Goal: Transaction & Acquisition: Book appointment/travel/reservation

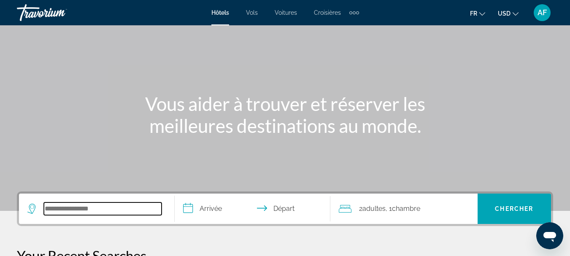
click at [81, 207] on input "Search hotel destination" at bounding box center [103, 209] width 118 height 13
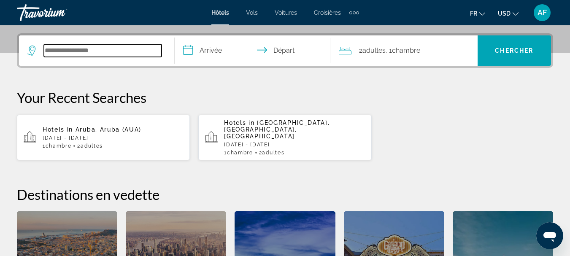
scroll to position [206, 0]
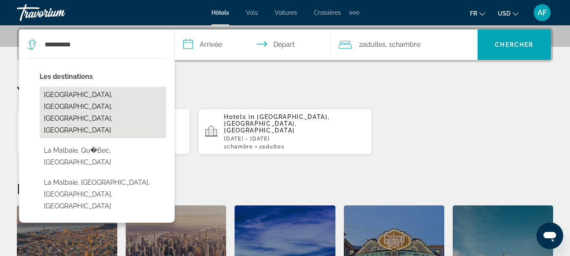
click at [126, 98] on button "[GEOGRAPHIC_DATA], [GEOGRAPHIC_DATA], [GEOGRAPHIC_DATA], [GEOGRAPHIC_DATA]" at bounding box center [103, 112] width 127 height 51
type input "**********"
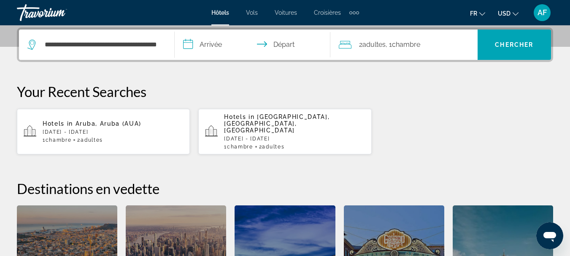
click at [219, 47] on input "**********" at bounding box center [254, 46] width 159 height 33
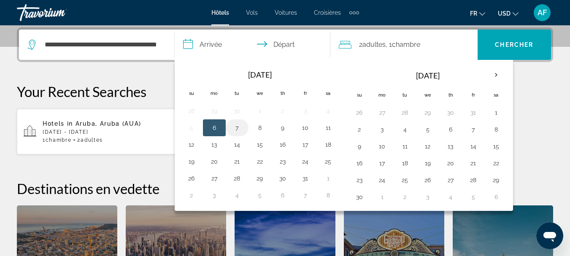
click at [241, 128] on button "7" at bounding box center [237, 128] width 14 height 12
click at [260, 128] on button "8" at bounding box center [260, 128] width 14 height 12
type input "**********"
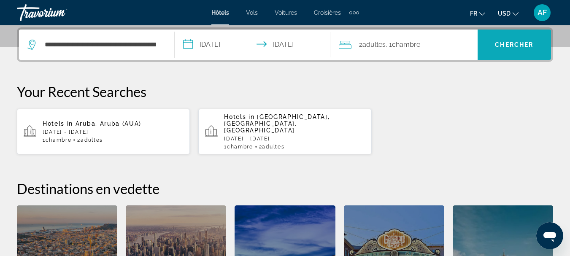
click at [507, 42] on span "Chercher" at bounding box center [514, 44] width 38 height 7
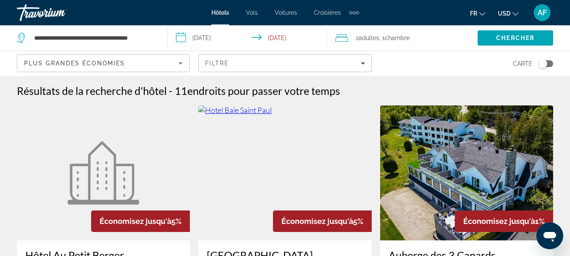
click at [513, 17] on button "USD USD ($) MXN (Mex$) CAD (Can$) GBP (£) EUR (€) AUD (A$) NZD (NZ$) CNY (CN¥)" at bounding box center [508, 13] width 21 height 12
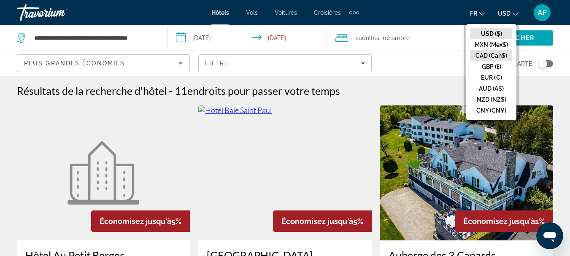
click at [488, 59] on button "CAD (Can$)" at bounding box center [491, 55] width 42 height 11
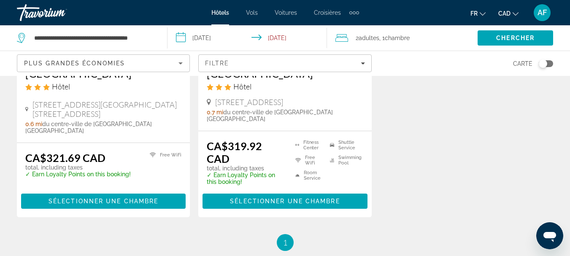
scroll to position [1179, 0]
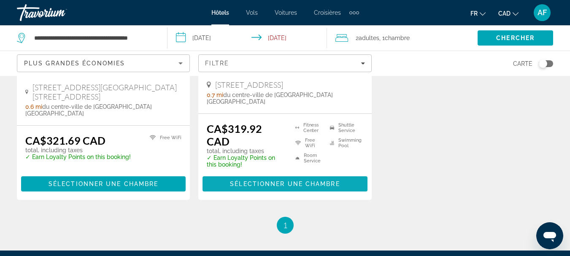
click at [323, 181] on span "Sélectionner une chambre" at bounding box center [285, 184] width 110 height 7
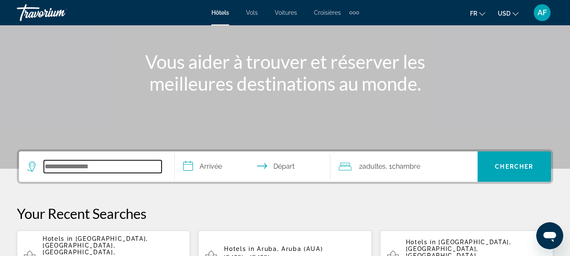
click at [73, 167] on input "Search hotel destination" at bounding box center [103, 166] width 118 height 13
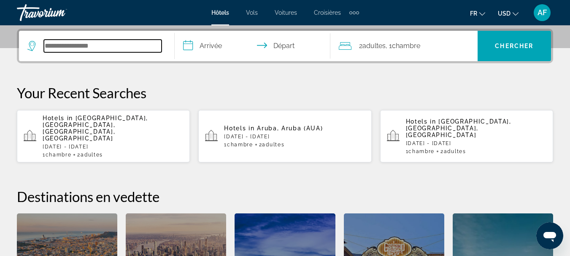
scroll to position [206, 0]
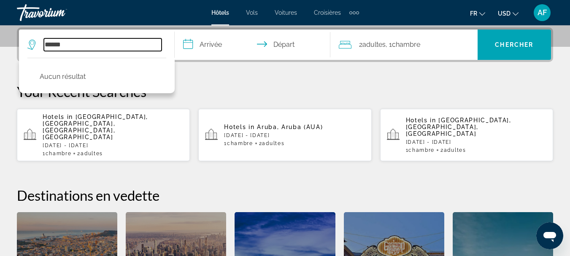
type input "******"
click at [208, 46] on input "**********" at bounding box center [254, 46] width 159 height 33
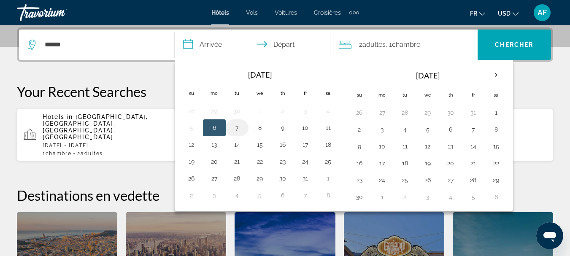
click at [242, 130] on button "7" at bounding box center [237, 128] width 14 height 12
click at [211, 130] on button "6" at bounding box center [215, 128] width 14 height 12
type input "**********"
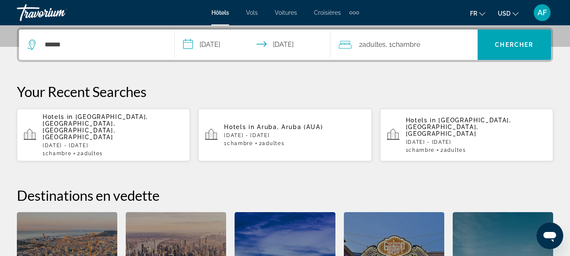
click at [514, 15] on icon "Change currency" at bounding box center [516, 14] width 6 height 6
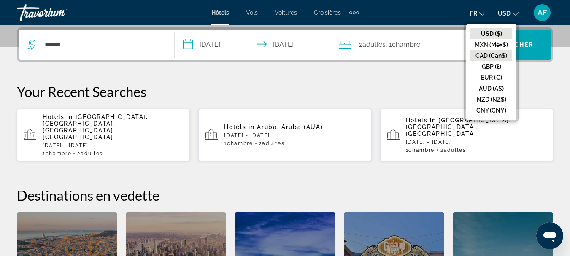
click at [491, 55] on button "CAD (Can$)" at bounding box center [491, 55] width 42 height 11
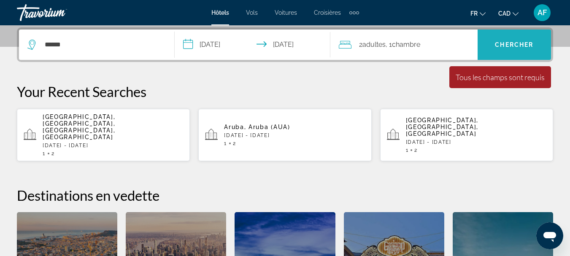
click at [510, 45] on span "Chercher" at bounding box center [514, 44] width 38 height 7
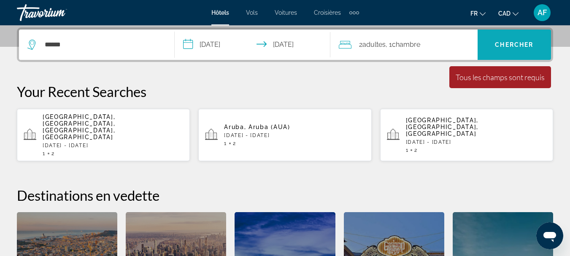
click at [517, 43] on span "Chercher" at bounding box center [514, 44] width 38 height 7
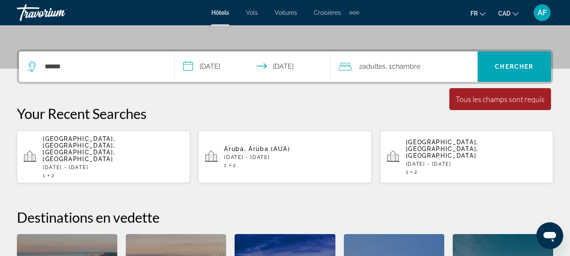
scroll to position [71, 0]
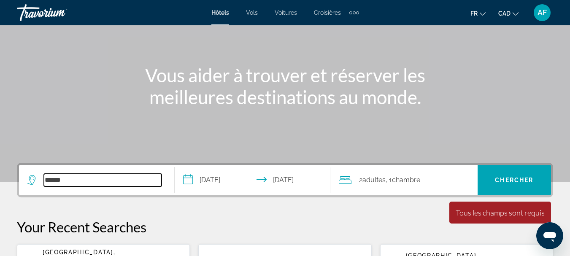
click at [124, 183] on input "******" at bounding box center [103, 180] width 118 height 13
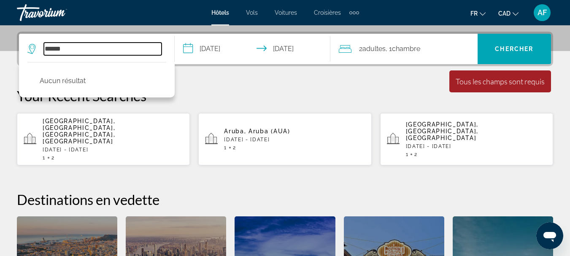
scroll to position [206, 0]
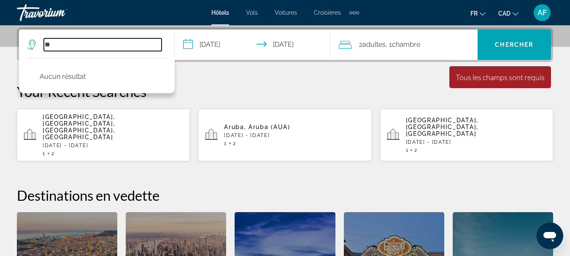
type input "*"
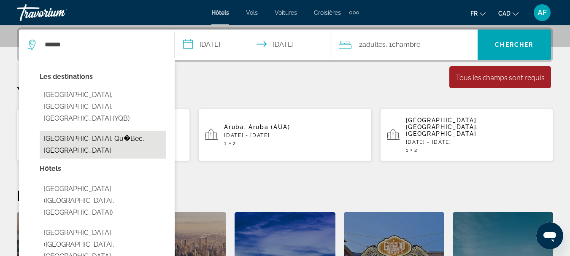
click at [126, 131] on button "[GEOGRAPHIC_DATA], Qu�Bec, [GEOGRAPHIC_DATA]" at bounding box center [103, 145] width 127 height 28
type input "**********"
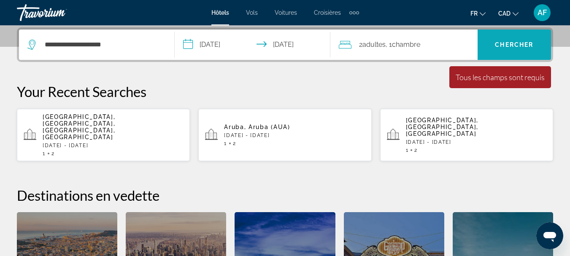
click at [514, 48] on span "Chercher" at bounding box center [514, 44] width 38 height 7
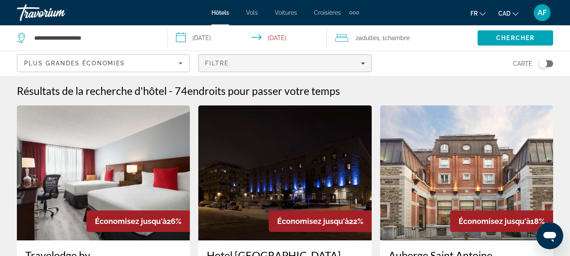
click at [360, 62] on div "Filtre" at bounding box center [285, 63] width 160 height 7
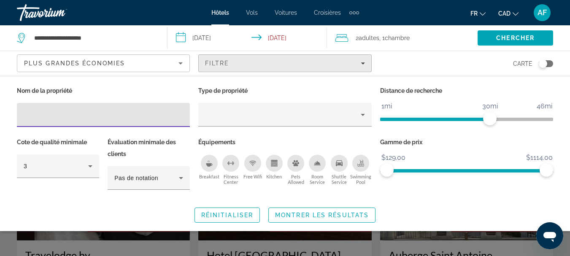
click at [356, 63] on div "Filtre" at bounding box center [285, 63] width 160 height 7
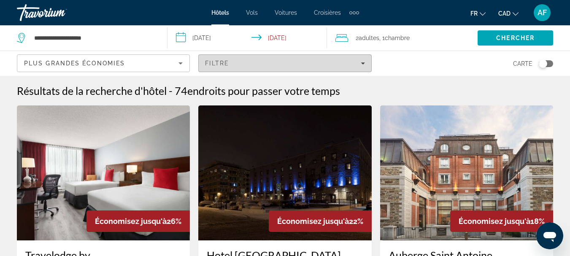
click at [364, 62] on icon "Filters" at bounding box center [363, 63] width 4 height 4
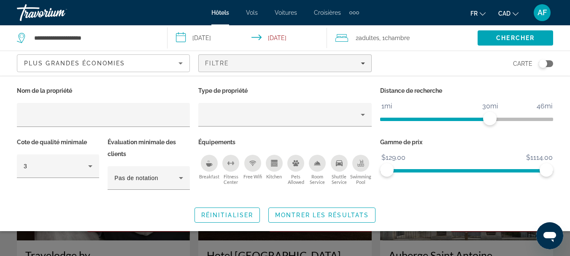
click at [433, 59] on div "Carte" at bounding box center [466, 63] width 173 height 25
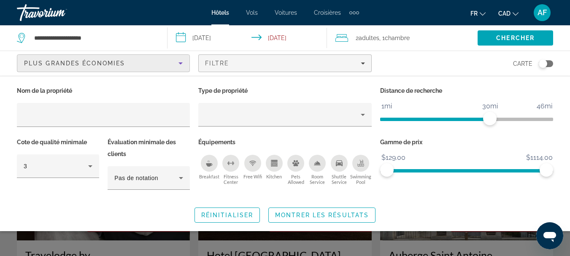
click at [154, 64] on div "Plus grandes économies" at bounding box center [101, 63] width 154 height 10
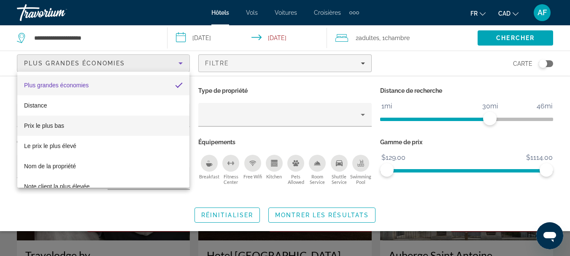
click at [89, 125] on mat-option "Prix le plus bas" at bounding box center [103, 126] width 172 height 20
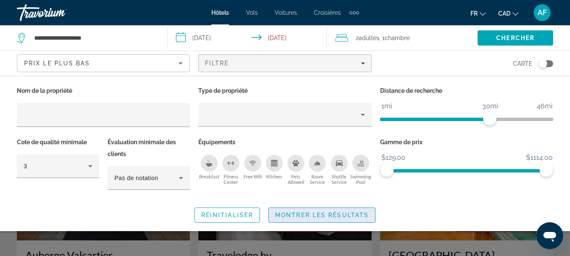
click at [284, 212] on span "Montrer les résultats" at bounding box center [322, 215] width 94 height 7
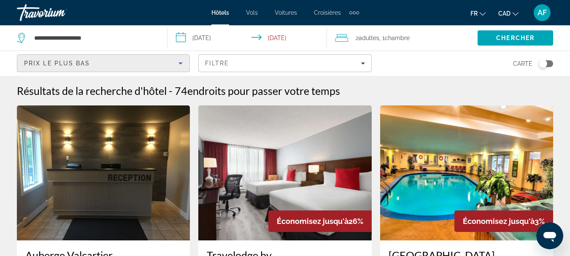
click at [122, 61] on div "Prix le plus bas" at bounding box center [101, 63] width 154 height 10
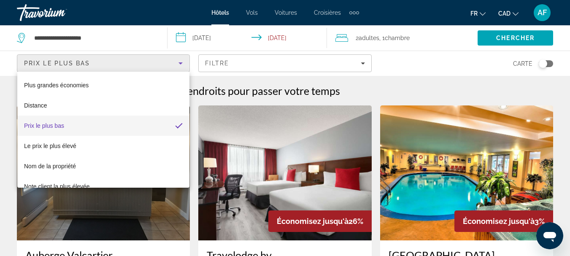
click at [260, 66] on div at bounding box center [285, 128] width 570 height 256
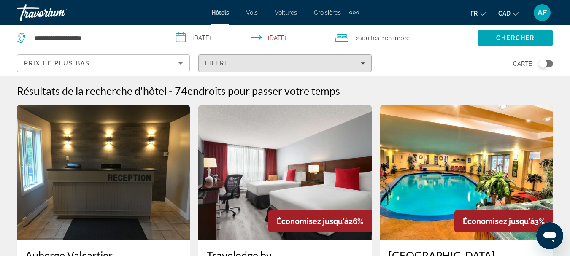
click at [260, 66] on div "Filtre" at bounding box center [285, 63] width 160 height 7
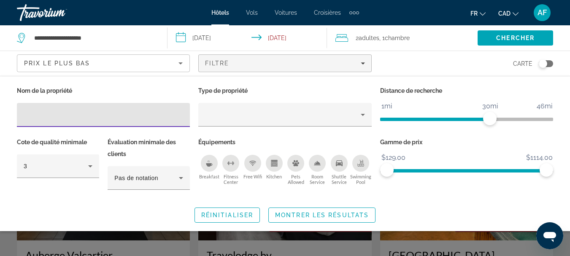
click at [260, 66] on div "Filtre" at bounding box center [285, 63] width 160 height 7
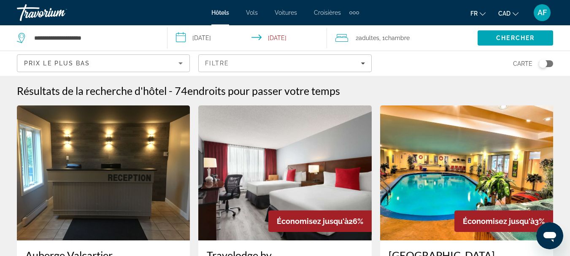
click at [542, 63] on div "Toggle map" at bounding box center [543, 63] width 8 height 8
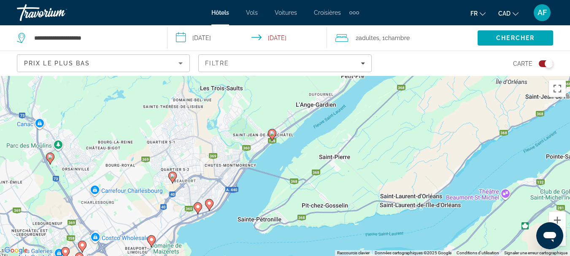
drag, startPoint x: 294, startPoint y: 140, endPoint x: 319, endPoint y: 158, distance: 31.1
click at [384, 156] on div "Pour activer le glissement avec le clavier, appuyez sur Alt+Entrée. Une fois ce…" at bounding box center [285, 166] width 570 height 180
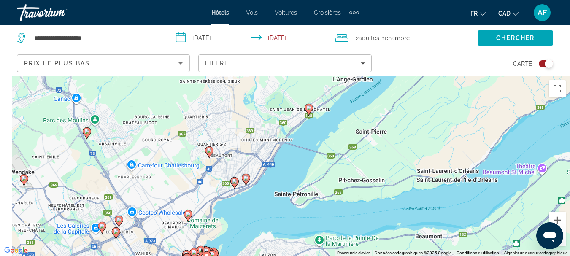
drag, startPoint x: 203, startPoint y: 180, endPoint x: 251, endPoint y: 157, distance: 53.8
click at [251, 157] on div "Pour activer le glissement avec le clavier, appuyez sur Alt+Entrée. Une fois ce…" at bounding box center [285, 166] width 570 height 180
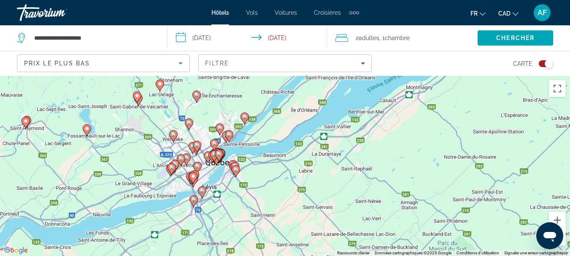
drag, startPoint x: 268, startPoint y: 153, endPoint x: 260, endPoint y: 182, distance: 30.3
click at [260, 182] on div "Pour activer le glissement avec le clavier, appuyez sur Alt+Entrée. Une fois ce…" at bounding box center [285, 166] width 570 height 180
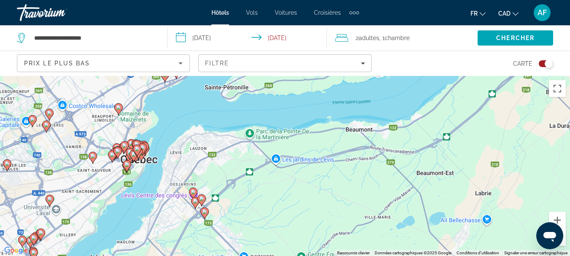
drag, startPoint x: 222, startPoint y: 159, endPoint x: 235, endPoint y: 179, distance: 24.5
click at [235, 179] on div "Pour activer le glissement avec le clavier, appuyez sur Alt+Entrée. Une fois ce…" at bounding box center [285, 166] width 570 height 180
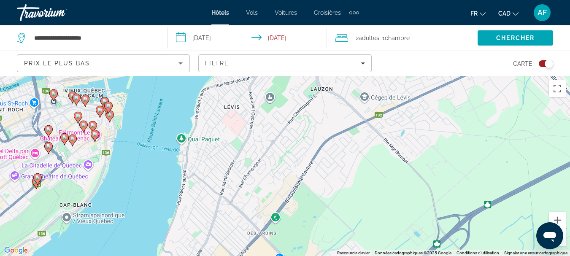
drag, startPoint x: 138, startPoint y: 148, endPoint x: 344, endPoint y: 174, distance: 208.4
click at [344, 174] on div "Pour activer le glissement avec le clavier, appuyez sur Alt+Entrée. Une fois ce…" at bounding box center [285, 166] width 570 height 180
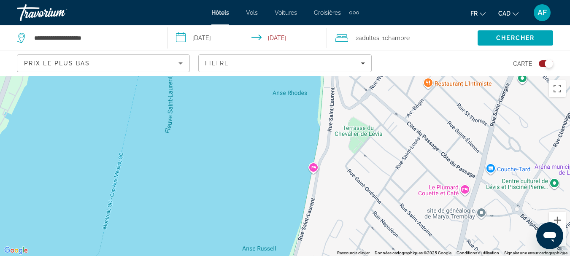
drag, startPoint x: 347, startPoint y: 122, endPoint x: 326, endPoint y: 92, distance: 36.5
click at [325, 83] on div "Pour activer le glissement avec le clavier, appuyez sur Alt+Entrée. Une fois ce…" at bounding box center [285, 166] width 570 height 180
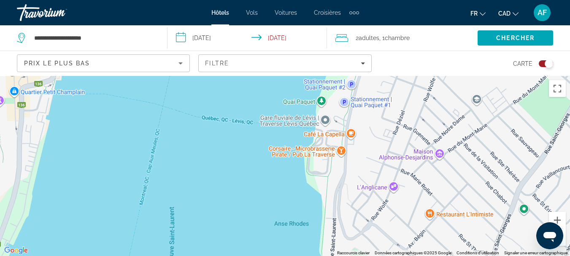
drag, startPoint x: 195, startPoint y: 140, endPoint x: 197, endPoint y: 273, distance: 132.5
click at [197, 256] on html "**********" at bounding box center [285, 128] width 570 height 256
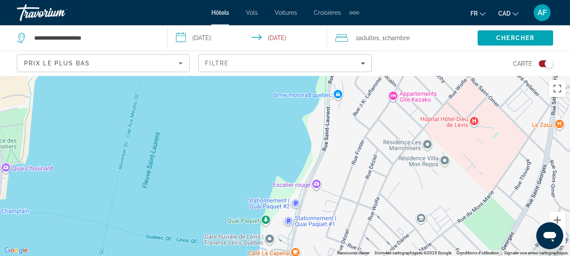
drag, startPoint x: 245, startPoint y: 140, endPoint x: 213, endPoint y: 176, distance: 47.8
click at [189, 256] on html "**********" at bounding box center [285, 128] width 570 height 256
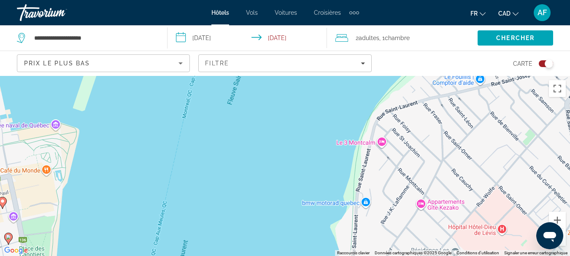
drag, startPoint x: 254, startPoint y: 105, endPoint x: 282, endPoint y: 216, distance: 114.4
click at [282, 216] on div "Pour activer le glissement avec le clavier, appuyez sur Alt+Entrée. Une fois ce…" at bounding box center [285, 166] width 570 height 180
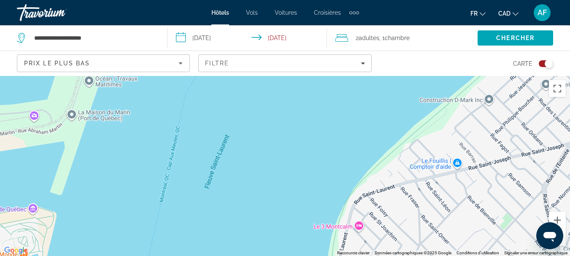
drag, startPoint x: 205, startPoint y: 124, endPoint x: 181, endPoint y: 210, distance: 89.7
click at [181, 210] on div "Pour activer le glissement avec le clavier, appuyez sur Alt+Entrée. Une fois ce…" at bounding box center [285, 166] width 570 height 180
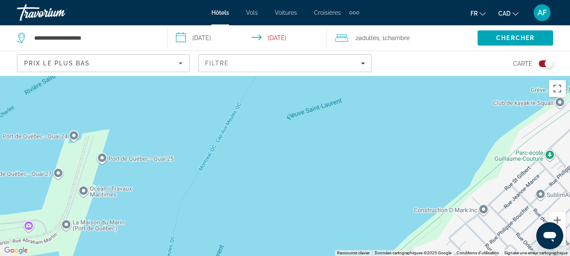
drag, startPoint x: 159, startPoint y: 135, endPoint x: 143, endPoint y: 209, distance: 76.4
click at [149, 221] on div "Pour activer le glissement avec le clavier, appuyez sur Alt+Entrée. Une fois ce…" at bounding box center [285, 166] width 570 height 180
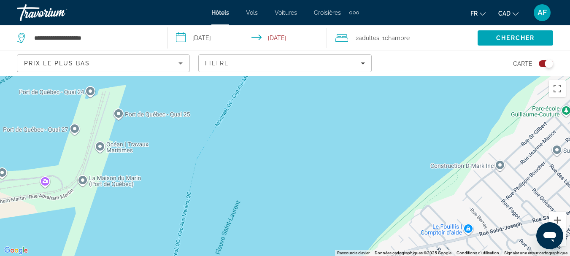
drag, startPoint x: 181, startPoint y: 178, endPoint x: 203, endPoint y: 126, distance: 57.1
click at [203, 126] on div "Main content" at bounding box center [285, 166] width 570 height 180
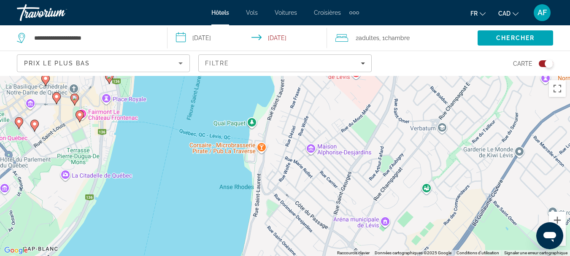
drag, startPoint x: 311, startPoint y: 190, endPoint x: 254, endPoint y: 52, distance: 149.1
click at [254, 76] on div "**********" at bounding box center [285, 204] width 570 height 256
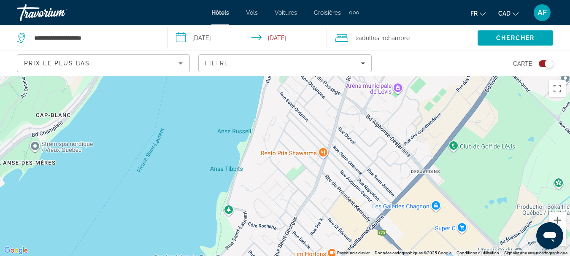
drag, startPoint x: 254, startPoint y: 222, endPoint x: 259, endPoint y: 103, distance: 118.2
click at [268, 87] on div "Pour activer le glissement avec le clavier, appuyez sur Alt+Entrée. Une fois ce…" at bounding box center [285, 166] width 570 height 180
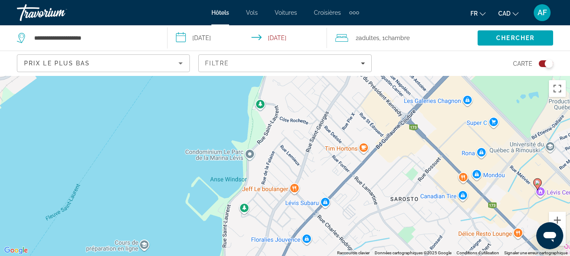
drag, startPoint x: 252, startPoint y: 234, endPoint x: 285, endPoint y: 124, distance: 114.1
click at [285, 124] on div "Pour activer le glissement avec le clavier, appuyez sur Alt+Entrée. Une fois ce…" at bounding box center [285, 166] width 570 height 180
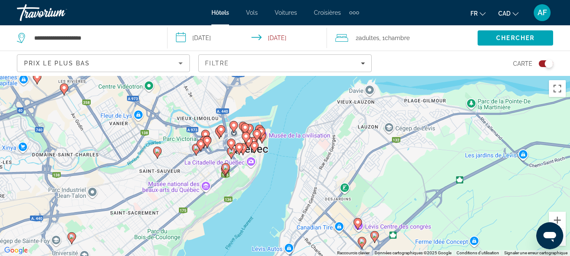
drag, startPoint x: 351, startPoint y: 142, endPoint x: 338, endPoint y: 204, distance: 63.5
click at [338, 204] on div "Pour activer le glissement avec le clavier, appuyez sur Alt+Entrée. Une fois ce…" at bounding box center [285, 166] width 570 height 180
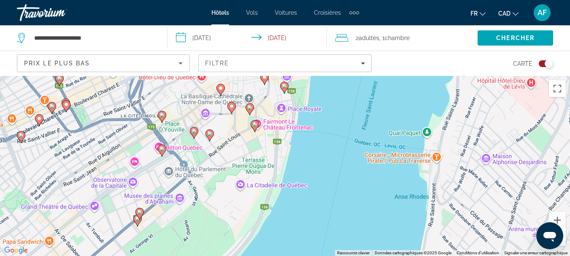
drag, startPoint x: 324, startPoint y: 163, endPoint x: 255, endPoint y: 224, distance: 91.5
click at [255, 224] on div "Pour activer le glissement avec le clavier, appuyez sur Alt+Entrée. Une fois ce…" at bounding box center [285, 166] width 570 height 180
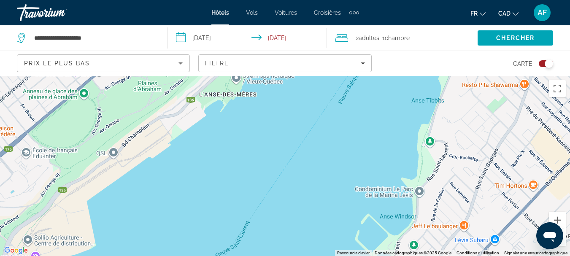
drag, startPoint x: 272, startPoint y: 160, endPoint x: 310, endPoint y: -51, distance: 214.4
click at [310, 0] on html "**********" at bounding box center [285, 128] width 570 height 256
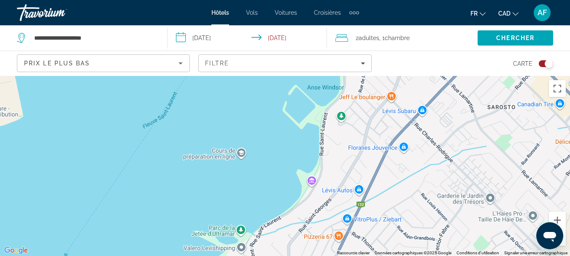
drag, startPoint x: 81, startPoint y: 188, endPoint x: 10, endPoint y: 49, distance: 156.1
click at [10, 76] on div "**********" at bounding box center [285, 204] width 570 height 256
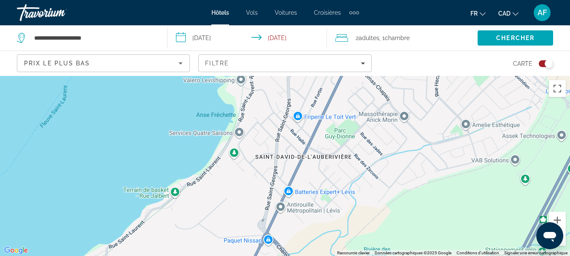
drag, startPoint x: 319, startPoint y: 240, endPoint x: 320, endPoint y: 76, distance: 163.7
click at [320, 76] on div "Pour activer le glissement avec le clavier, appuyez sur Alt+Entrée. Une fois ce…" at bounding box center [285, 166] width 570 height 180
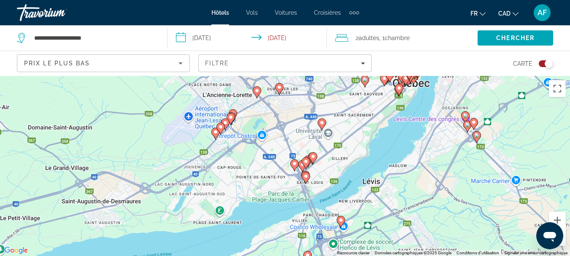
drag, startPoint x: 125, startPoint y: 188, endPoint x: 335, endPoint y: 166, distance: 210.9
click at [335, 166] on div "Pour activer le glissement avec le clavier, appuyez sur Alt+Entrée. Une fois ce…" at bounding box center [285, 166] width 570 height 180
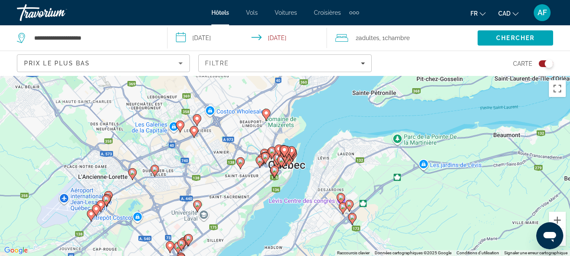
drag, startPoint x: 317, startPoint y: 118, endPoint x: 193, endPoint y: 201, distance: 149.1
click at [193, 201] on div "Pour activer le glissement avec le clavier, appuyez sur Alt+Entrée. Une fois ce…" at bounding box center [285, 166] width 570 height 180
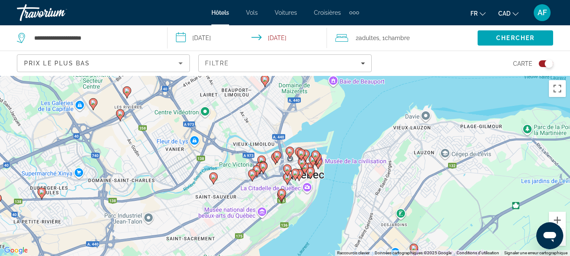
drag, startPoint x: 314, startPoint y: 152, endPoint x: 268, endPoint y: 178, distance: 52.5
click at [269, 178] on div "Pour activer le glissement avec le clavier, appuyez sur Alt+Entrée. Une fois ce…" at bounding box center [285, 166] width 570 height 180
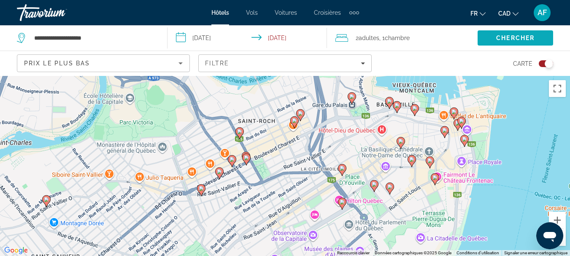
click at [516, 35] on span "Chercher" at bounding box center [515, 38] width 38 height 7
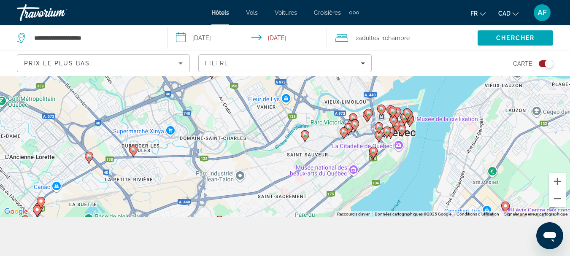
scroll to position [76, 0]
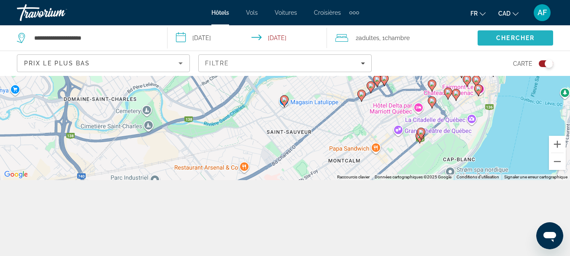
click at [504, 35] on span "Chercher" at bounding box center [515, 38] width 38 height 7
click at [500, 38] on span "Chercher" at bounding box center [515, 38] width 38 height 7
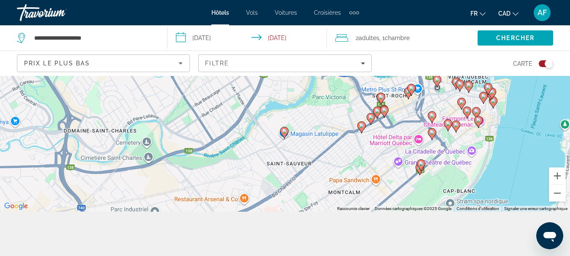
scroll to position [0, 0]
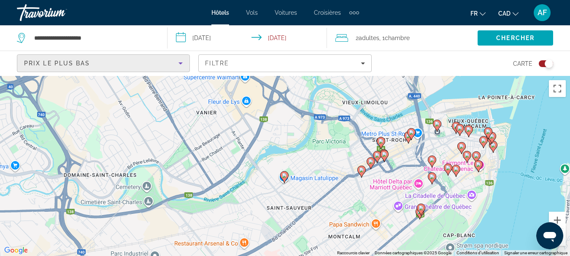
click at [96, 62] on div "Prix le plus bas" at bounding box center [101, 63] width 154 height 10
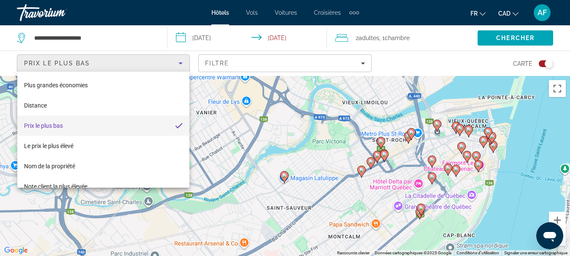
click at [52, 124] on span "Prix le plus bas" at bounding box center [43, 125] width 39 height 7
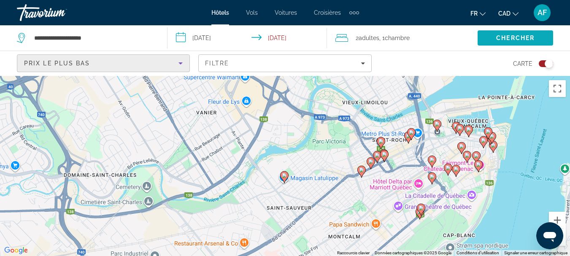
click at [492, 34] on span "Search" at bounding box center [516, 38] width 76 height 20
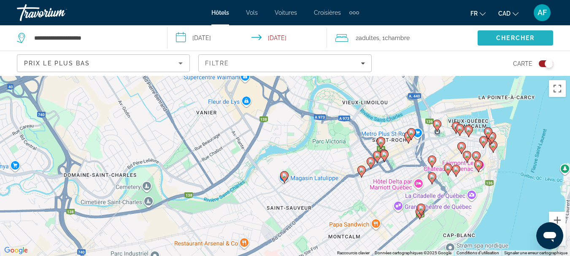
click at [516, 33] on span "Search" at bounding box center [516, 38] width 76 height 20
click at [544, 64] on div "Toggle map" at bounding box center [546, 63] width 14 height 7
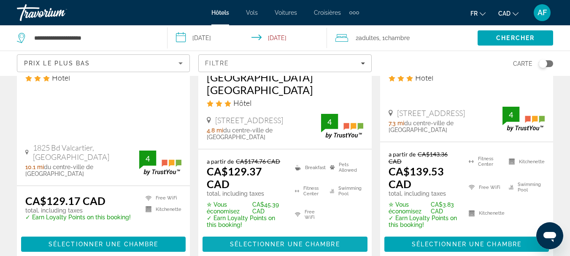
scroll to position [211, 0]
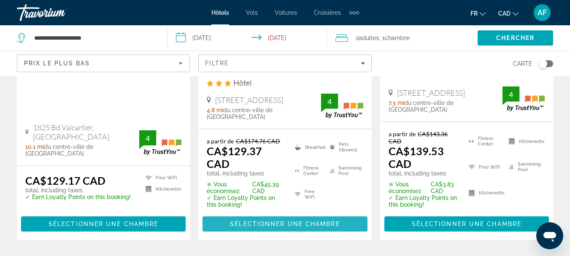
click at [295, 221] on span "Sélectionner une chambre" at bounding box center [285, 224] width 110 height 7
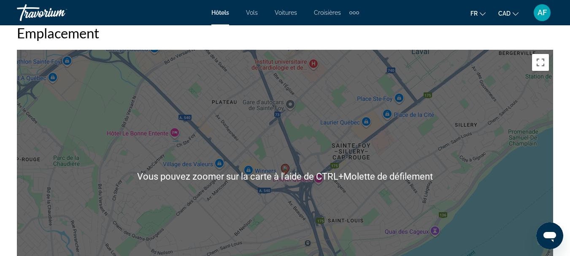
scroll to position [886, 0]
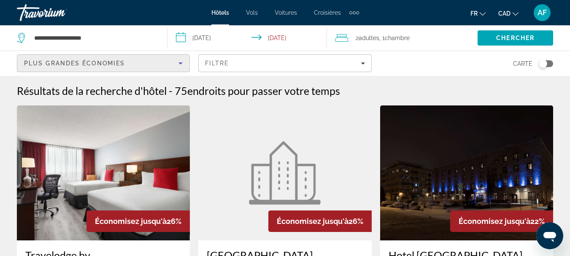
click at [180, 61] on icon "Sort by" at bounding box center [181, 63] width 10 height 10
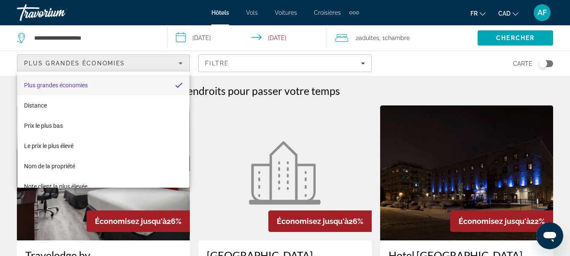
click at [180, 61] on div at bounding box center [285, 128] width 570 height 256
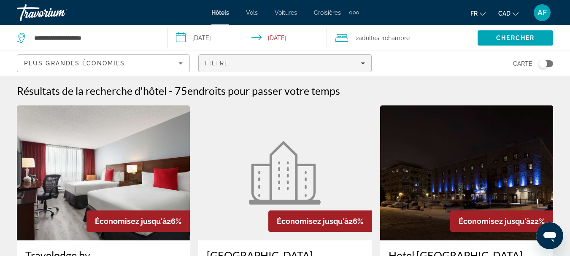
click at [245, 66] on div "Filtre" at bounding box center [285, 63] width 160 height 7
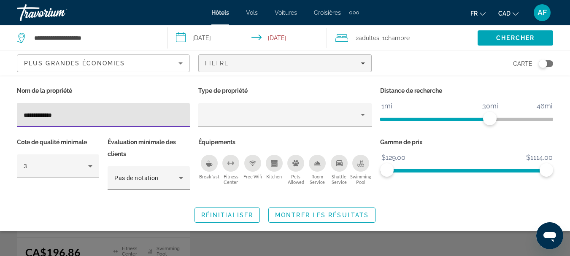
scroll to position [84, 0]
type input "**********"
click at [304, 214] on span "Montrer les résultats" at bounding box center [322, 215] width 94 height 7
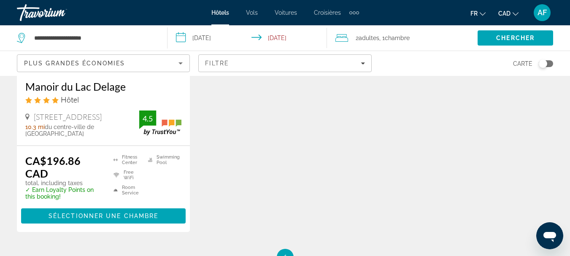
scroll to position [0, 0]
